Goal: Communication & Community: Participate in discussion

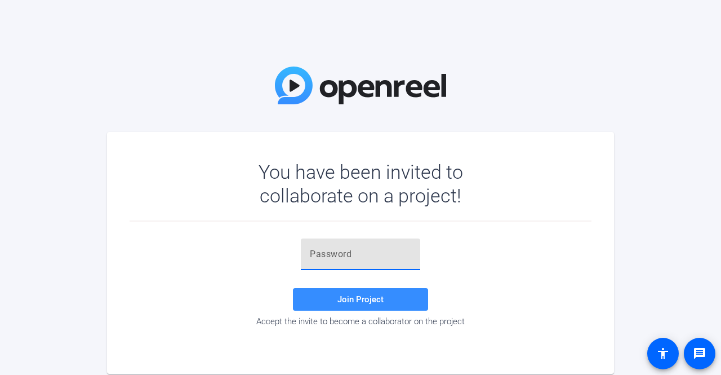
click at [327, 258] on input "text" at bounding box center [360, 254] width 101 height 14
paste input "jx9~qC"
type input "jx9~qC"
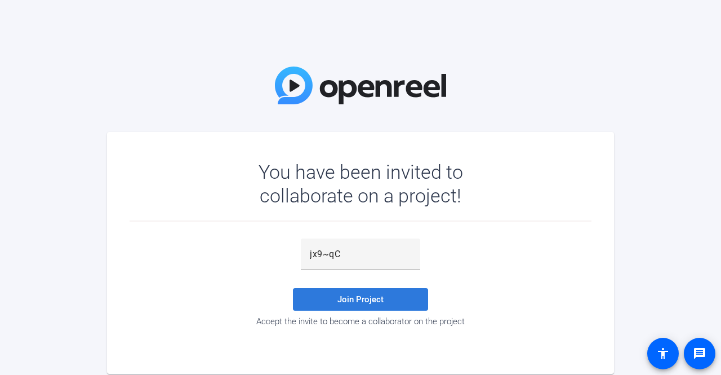
click at [336, 292] on span at bounding box center [360, 299] width 135 height 27
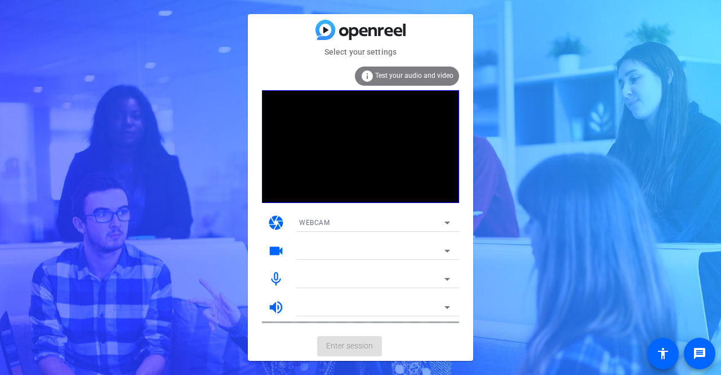
drag, startPoint x: 595, startPoint y: 119, endPoint x: 573, endPoint y: 132, distance: 25.2
click at [595, 119] on div "Select your settings info Test your audio and video camera WEBCAM videocam mic_…" at bounding box center [360, 187] width 721 height 375
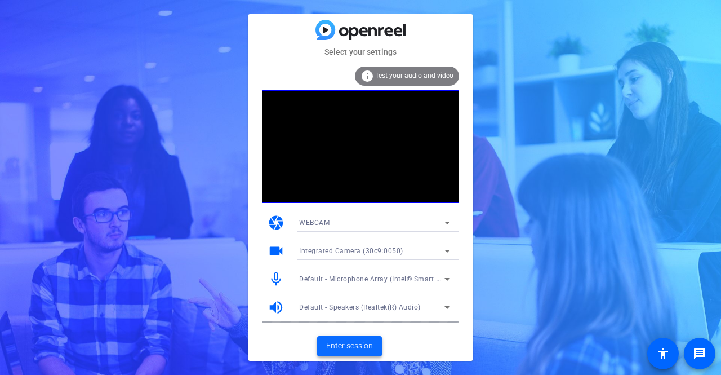
click at [355, 348] on span "Enter session" at bounding box center [349, 346] width 47 height 12
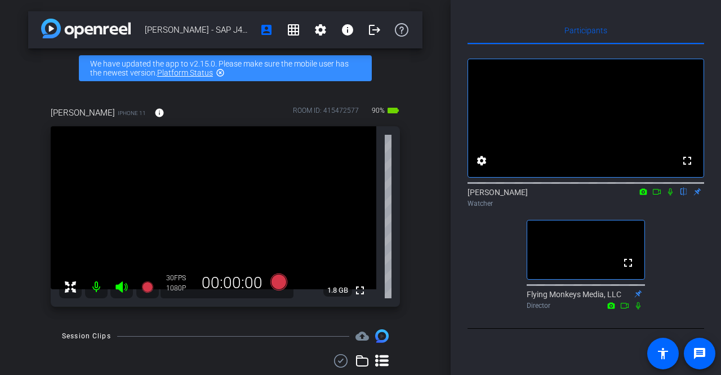
click at [484, 261] on div "fullscreen settings [PERSON_NAME] flip Watcher fullscreen Flying Monkeys Media,…" at bounding box center [586, 179] width 237 height 269
click at [658, 196] on icon at bounding box center [657, 192] width 9 height 8
click at [685, 196] on icon at bounding box center [684, 191] width 5 height 7
click at [685, 196] on icon at bounding box center [684, 192] width 9 height 8
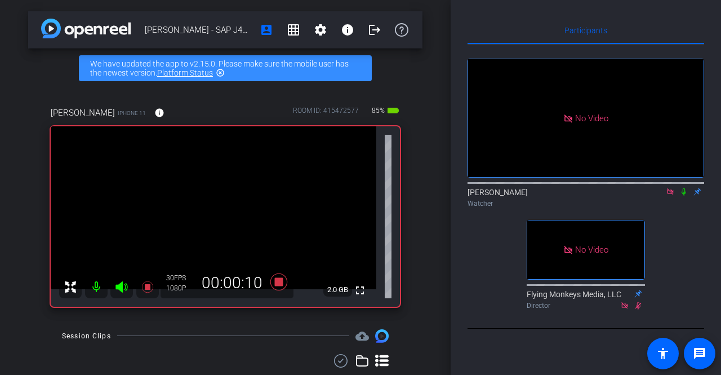
click at [684, 196] on icon at bounding box center [684, 192] width 9 height 8
click at [683, 196] on icon at bounding box center [684, 192] width 9 height 8
click at [686, 196] on icon at bounding box center [684, 192] width 9 height 8
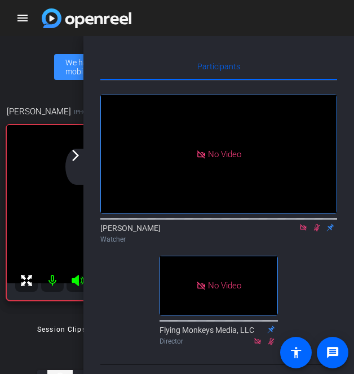
click at [74, 158] on mat-icon "arrow_forward_ios" at bounding box center [76, 156] width 14 height 14
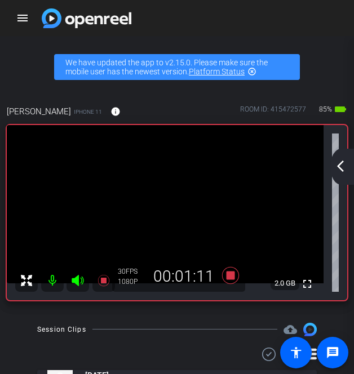
click at [340, 162] on mat-icon "arrow_back_ios_new" at bounding box center [341, 167] width 14 height 14
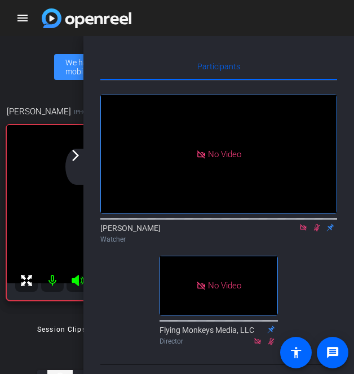
click at [76, 157] on mat-icon "arrow_forward_ios" at bounding box center [76, 156] width 14 height 14
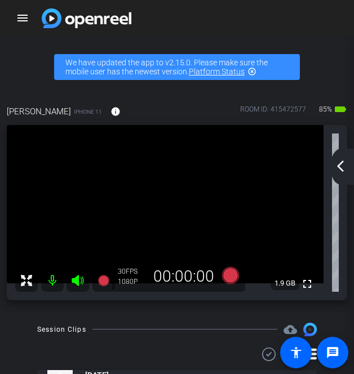
click at [346, 172] on div "arrow_back_ios_new arrow_forward_ios" at bounding box center [342, 167] width 24 height 36
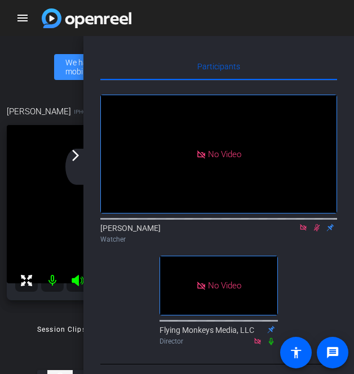
click at [317, 232] on icon at bounding box center [317, 227] width 6 height 7
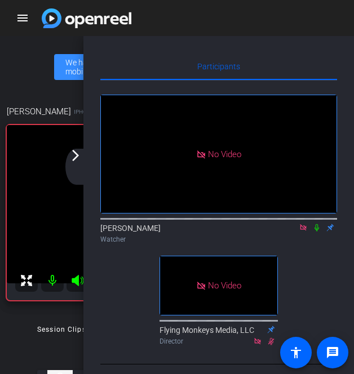
click at [319, 232] on icon at bounding box center [316, 228] width 9 height 8
click at [72, 158] on mat-icon "arrow_forward_ios" at bounding box center [76, 156] width 14 height 14
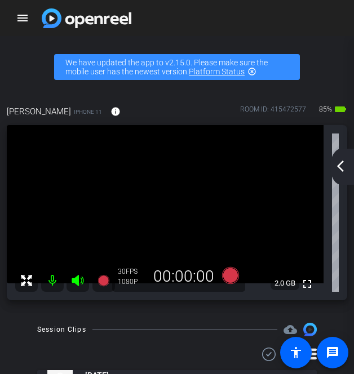
click at [343, 165] on mat-icon "arrow_back_ios_new" at bounding box center [341, 167] width 14 height 14
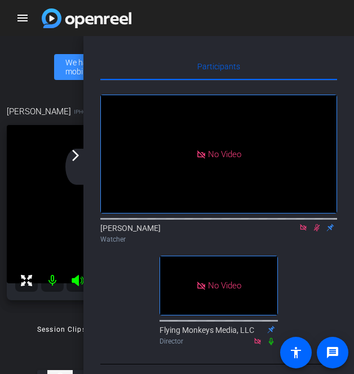
click at [317, 232] on icon at bounding box center [317, 227] width 6 height 7
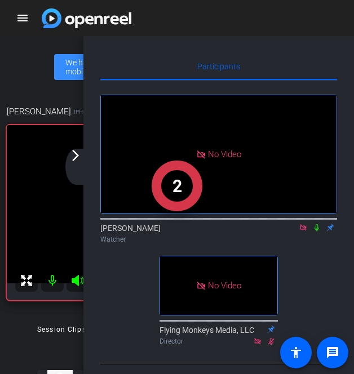
click at [80, 158] on mat-icon "arrow_forward_ios" at bounding box center [76, 156] width 14 height 14
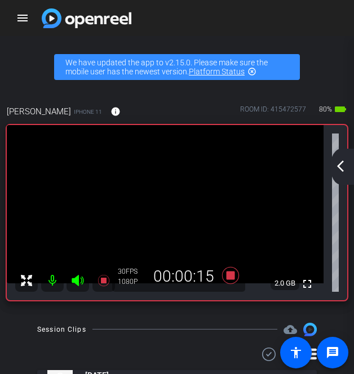
click at [340, 169] on mat-icon "arrow_back_ios_new" at bounding box center [341, 167] width 14 height 14
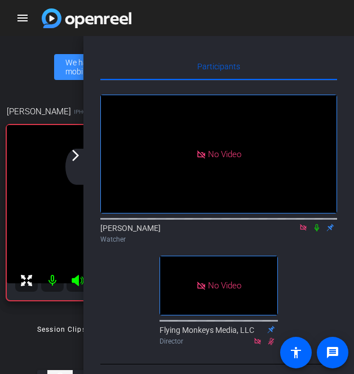
click at [317, 232] on icon at bounding box center [317, 227] width 5 height 7
click at [315, 232] on icon at bounding box center [316, 228] width 9 height 8
click at [74, 156] on mat-icon "arrow_forward_ios" at bounding box center [76, 156] width 14 height 14
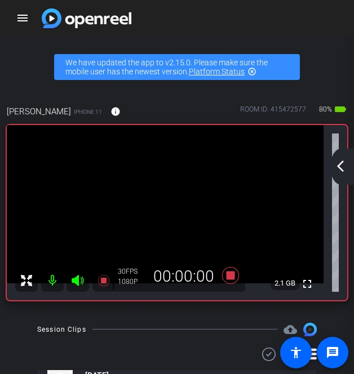
click at [337, 167] on mat-icon "arrow_back_ios_new" at bounding box center [341, 167] width 14 height 14
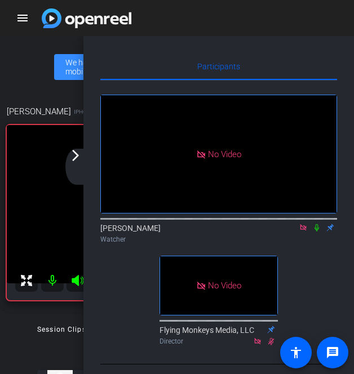
click at [316, 232] on icon at bounding box center [316, 228] width 9 height 8
click at [79, 158] on mat-icon "arrow_forward_ios" at bounding box center [76, 156] width 14 height 14
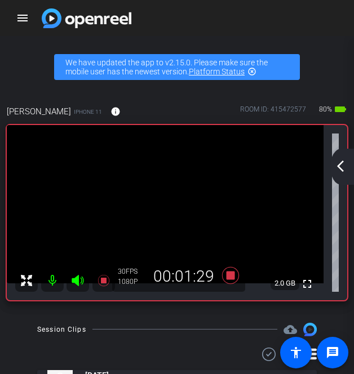
click at [342, 171] on mat-icon "arrow_back_ios_new" at bounding box center [341, 167] width 14 height 14
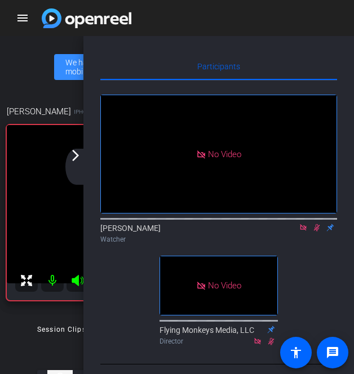
click at [72, 160] on mat-icon "arrow_forward_ios" at bounding box center [76, 156] width 14 height 14
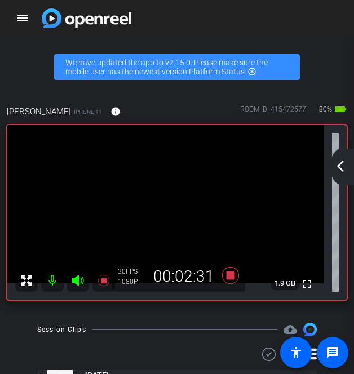
click at [340, 169] on mat-icon "arrow_back_ios_new" at bounding box center [341, 167] width 14 height 14
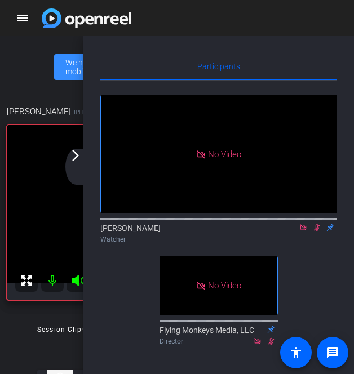
click at [318, 232] on icon at bounding box center [317, 227] width 6 height 7
click at [316, 232] on icon at bounding box center [316, 228] width 9 height 8
click at [319, 232] on icon at bounding box center [316, 228] width 9 height 8
click at [78, 159] on mat-icon "arrow_forward_ios" at bounding box center [76, 156] width 14 height 14
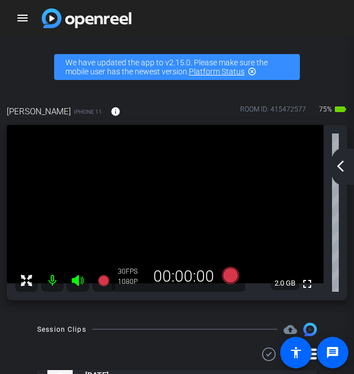
click at [345, 165] on mat-icon "arrow_back_ios_new" at bounding box center [341, 167] width 14 height 14
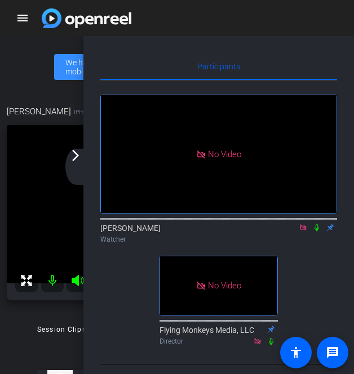
click at [78, 158] on mat-icon "arrow_forward_ios" at bounding box center [76, 156] width 14 height 14
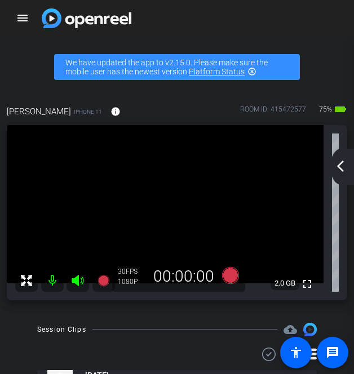
click at [344, 165] on mat-icon "arrow_back_ios_new" at bounding box center [341, 167] width 14 height 14
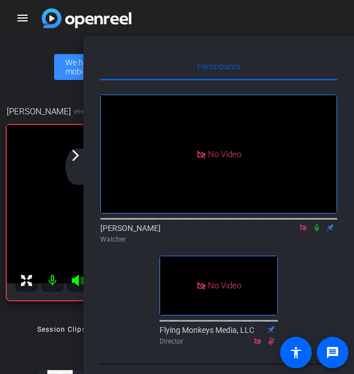
click at [75, 157] on mat-icon "arrow_forward_ios" at bounding box center [76, 156] width 14 height 14
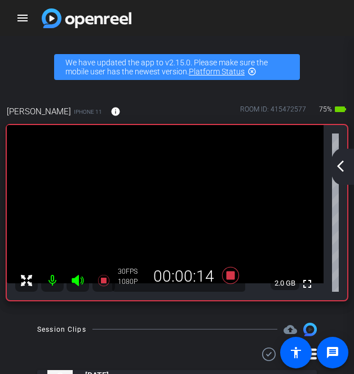
click at [348, 166] on div "arrow_back_ios_new arrow_forward_ios" at bounding box center [342, 167] width 24 height 36
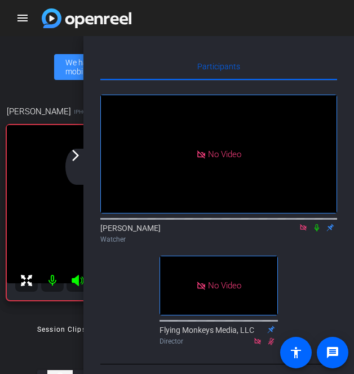
click at [316, 232] on icon at bounding box center [316, 228] width 9 height 8
click at [78, 161] on mat-icon "arrow_forward_ios" at bounding box center [76, 156] width 14 height 14
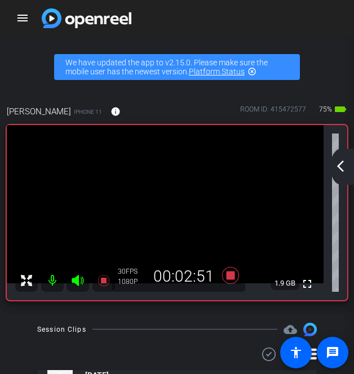
click at [343, 170] on mat-icon "arrow_back_ios_new" at bounding box center [341, 167] width 14 height 14
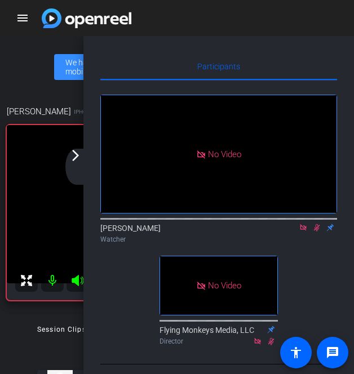
click at [74, 163] on div "arrow_back_ios_new arrow_forward_ios" at bounding box center [77, 167] width 24 height 36
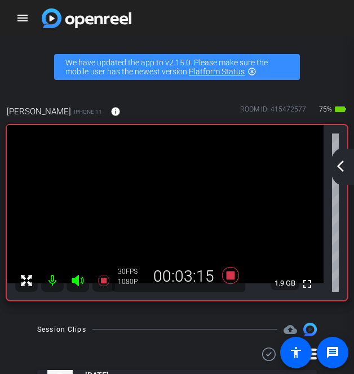
click at [348, 166] on div "arrow_back_ios_new arrow_forward_ios" at bounding box center [342, 167] width 24 height 36
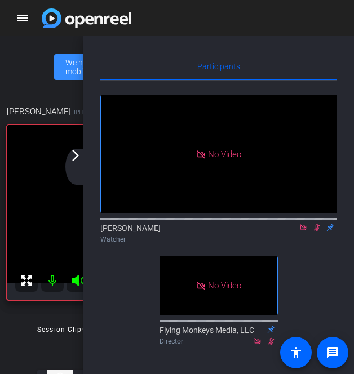
click at [315, 232] on icon at bounding box center [317, 227] width 6 height 7
click at [84, 158] on div "arrow_back_ios_new arrow_forward_ios" at bounding box center [77, 167] width 24 height 36
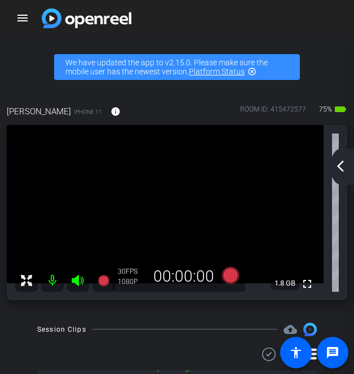
click at [342, 162] on mat-icon "arrow_back_ios_new" at bounding box center [341, 167] width 14 height 14
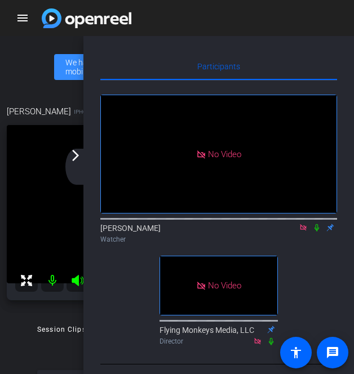
click at [302, 232] on icon at bounding box center [303, 228] width 9 height 8
click at [71, 158] on mat-icon "arrow_forward_ios" at bounding box center [76, 156] width 14 height 14
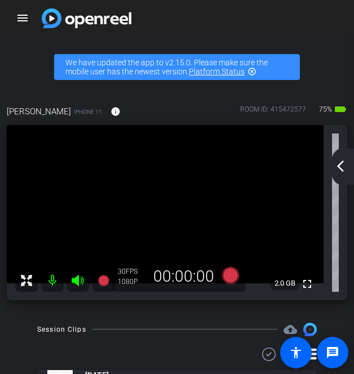
click at [344, 168] on mat-icon "arrow_back_ios_new" at bounding box center [341, 167] width 14 height 14
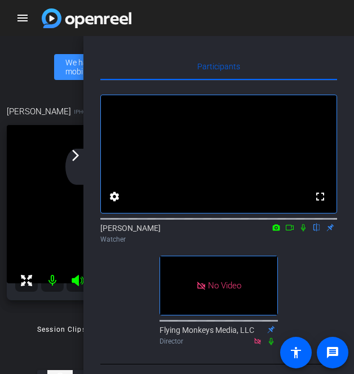
click at [70, 158] on mat-icon "arrow_forward_ios" at bounding box center [76, 156] width 14 height 14
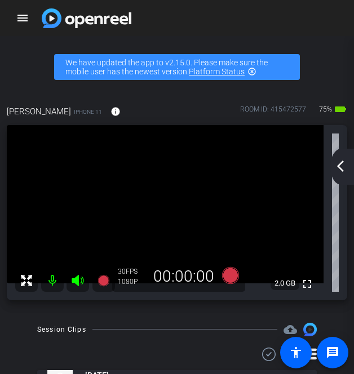
click at [337, 167] on mat-icon "arrow_back_ios_new" at bounding box center [341, 167] width 14 height 14
